Goal: Information Seeking & Learning: Learn about a topic

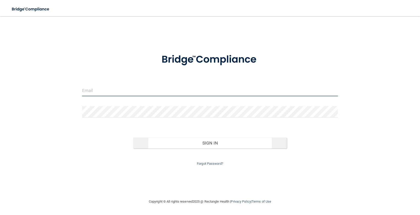
type input "[EMAIL_ADDRESS][DOMAIN_NAME]"
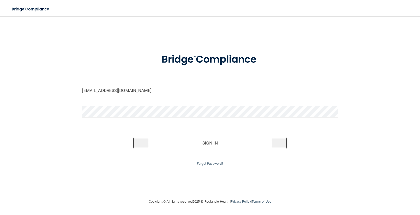
click at [199, 141] on button "Sign In" at bounding box center [210, 142] width 154 height 11
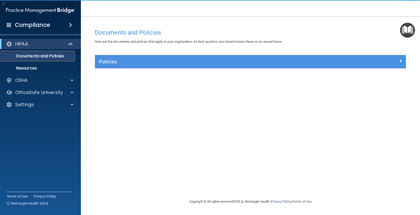
click at [55, 56] on p "Documents and Policies" at bounding box center [37, 56] width 69 height 5
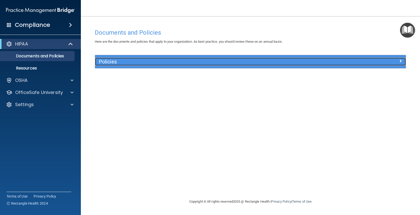
click at [108, 62] on h5 "Policies" at bounding box center [212, 62] width 226 height 6
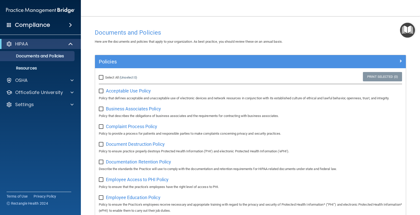
click at [64, 23] on div "Compliance" at bounding box center [40, 24] width 81 height 11
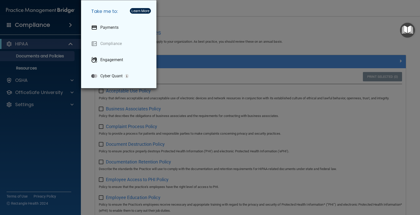
click at [64, 23] on div "Take me to: Payments Compliance Engagement Cyber Quant" at bounding box center [210, 107] width 420 height 215
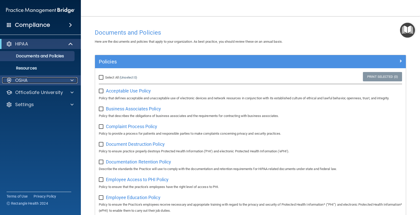
click at [54, 79] on div "OSHA" at bounding box center [33, 80] width 63 height 6
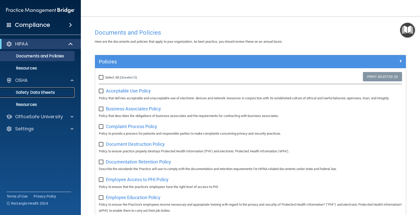
click at [48, 95] on p "Safety Data Sheets" at bounding box center [37, 92] width 69 height 5
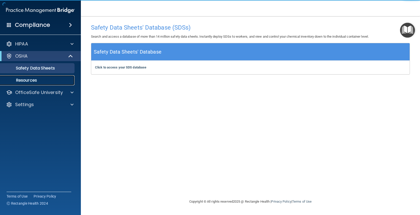
click at [45, 82] on p "Resources" at bounding box center [37, 80] width 69 height 5
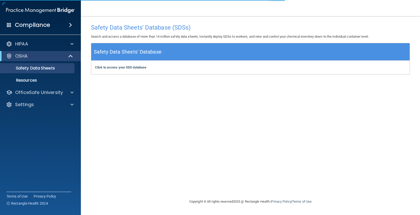
click at [133, 69] on div "Click to access your SDS database Click to access your SDS database" at bounding box center [250, 68] width 318 height 14
click at [134, 69] on b "Click to access your SDS database" at bounding box center [120, 67] width 51 height 4
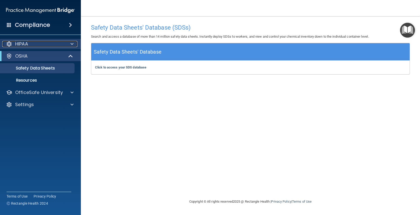
click at [69, 45] on div at bounding box center [71, 44] width 13 height 6
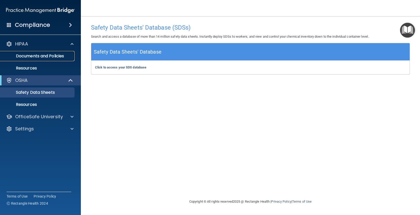
click at [48, 58] on p "Documents and Policies" at bounding box center [37, 56] width 69 height 5
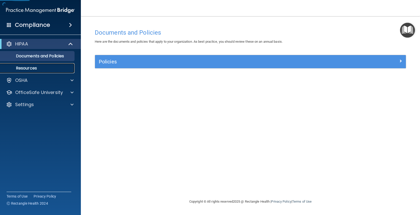
click at [46, 67] on p "Resources" at bounding box center [37, 68] width 69 height 5
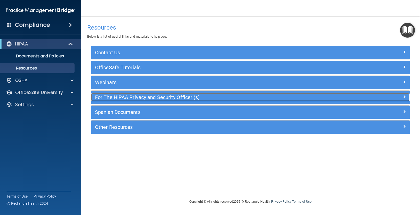
click at [127, 98] on h5 "For The HIPAA Privacy and Security Officer (s)" at bounding box center [210, 97] width 231 height 6
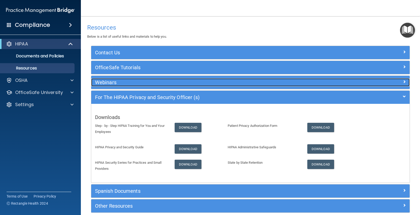
click at [148, 81] on h5 "Webinars" at bounding box center [210, 83] width 231 height 6
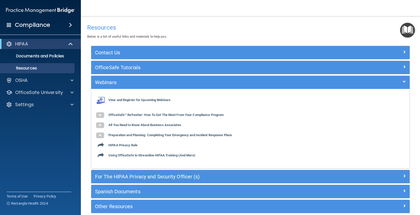
click at [72, 23] on span at bounding box center [70, 25] width 3 height 6
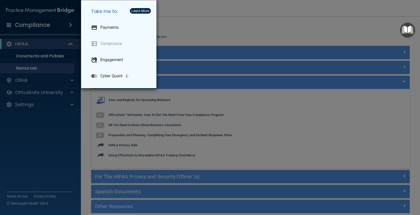
click at [15, 28] on div "Take me to: Payments Compliance Engagement Cyber Quant" at bounding box center [210, 107] width 420 height 215
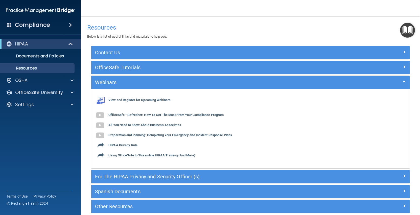
click at [10, 27] on span at bounding box center [9, 24] width 5 height 5
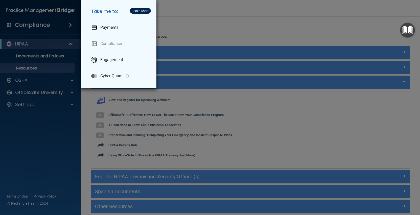
click at [187, 35] on div "Take me to: Payments Compliance Engagement Cyber Quant" at bounding box center [210, 107] width 420 height 215
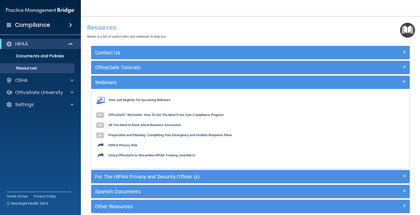
scroll to position [24, 0]
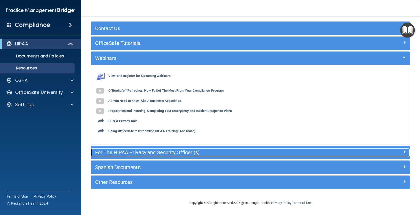
click at [152, 151] on h5 "For The HIPAA Privacy and Security Officer (s)" at bounding box center [210, 153] width 231 height 6
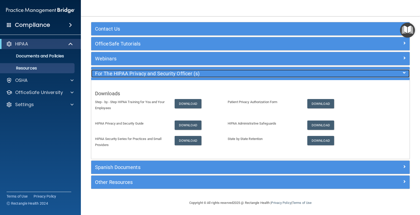
scroll to position [24, 0]
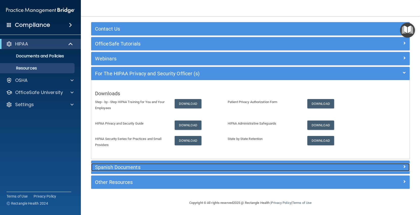
click at [148, 168] on h5 "Spanish Documents" at bounding box center [210, 167] width 231 height 6
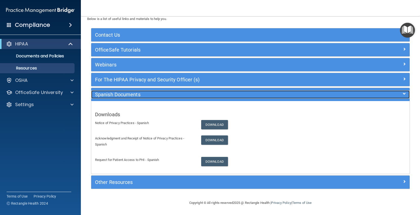
scroll to position [18, 0]
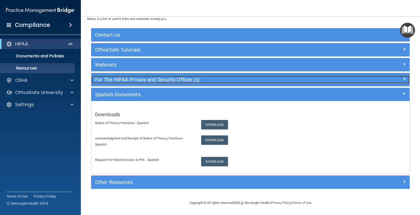
click at [182, 83] on div "For The HIPAA Privacy and Security Officer (s)" at bounding box center [210, 80] width 239 height 8
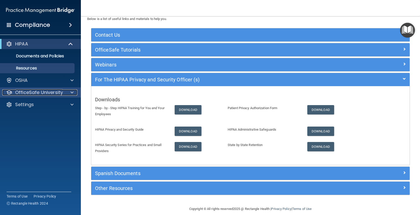
click at [63, 91] on div "OfficeSafe University" at bounding box center [33, 92] width 63 height 6
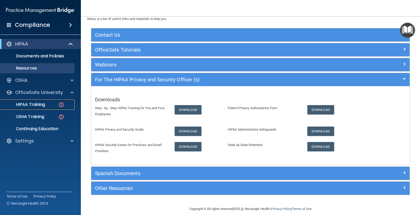
click at [54, 102] on div "HIPAA Training" at bounding box center [37, 104] width 69 height 5
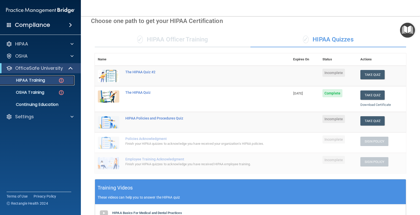
scroll to position [10, 0]
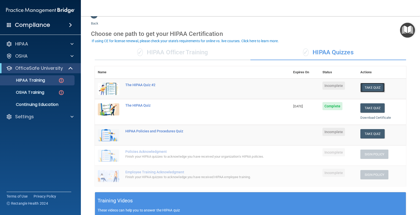
click at [371, 88] on button "Take Quiz" at bounding box center [372, 87] width 24 height 9
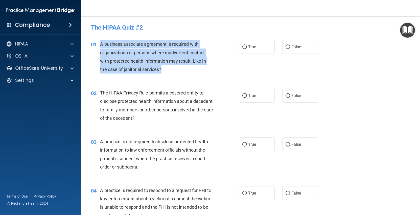
drag, startPoint x: 169, startPoint y: 69, endPoint x: 95, endPoint y: 45, distance: 78.1
click at [95, 45] on div "01 A business associate agreement is required with organizations or persons whe…" at bounding box center [164, 58] width 163 height 36
copy div "1 A business associate agreement is required with organizations or persons wher…"
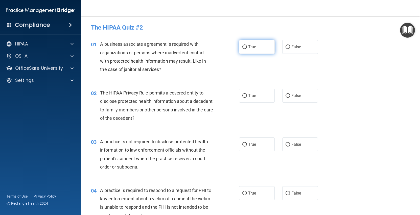
click at [250, 49] on span "True" at bounding box center [252, 46] width 8 height 5
click at [247, 49] on input "True" at bounding box center [244, 47] width 5 height 4
radio input "true"
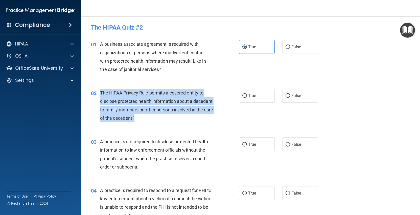
drag, startPoint x: 157, startPoint y: 120, endPoint x: 97, endPoint y: 96, distance: 65.5
click at [97, 96] on div "02 The HIPAA Privacy Rule permits a covered entity to disclose protected health…" at bounding box center [164, 107] width 163 height 36
copy div "The HIPAA Privacy Rule permits a covered entity to disclose protected health in…"
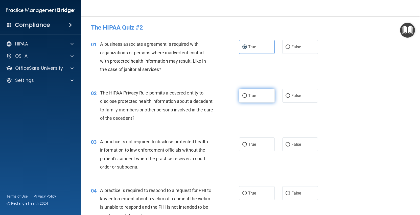
click at [256, 90] on label "True" at bounding box center [257, 96] width 36 height 14
click at [247, 94] on input "True" at bounding box center [244, 96] width 5 height 4
radio input "true"
click at [218, 109] on div "02 The HIPAA Privacy Rule permits a covered entity to disclose protected health…" at bounding box center [164, 107] width 163 height 36
